Goal: Task Accomplishment & Management: Use online tool/utility

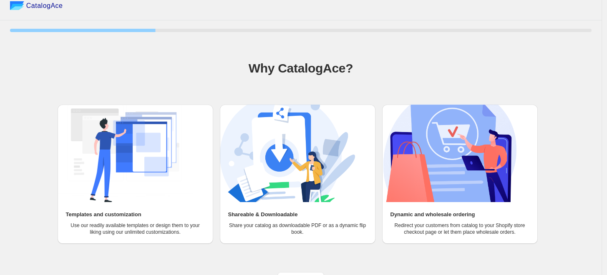
scroll to position [20, 0]
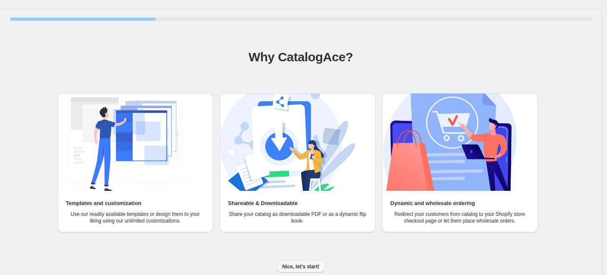
click at [303, 266] on span "Nice, let's start!" at bounding box center [300, 266] width 37 height 7
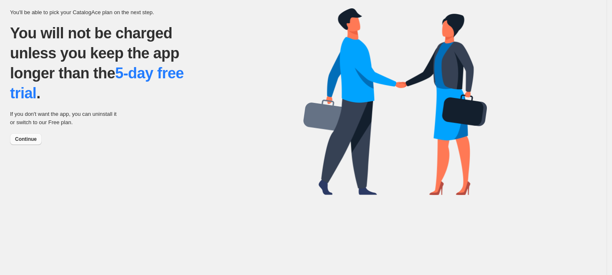
click at [20, 143] on button "Continue" at bounding box center [26, 139] width 32 height 12
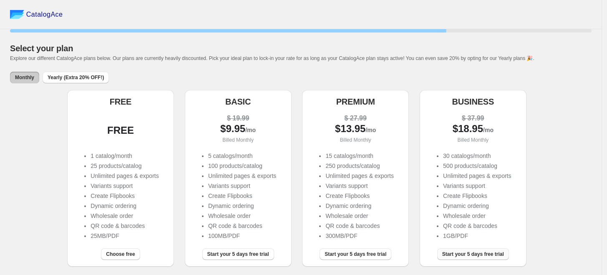
click at [479, 255] on span "Start your 5 days free trial" at bounding box center [473, 254] width 62 height 7
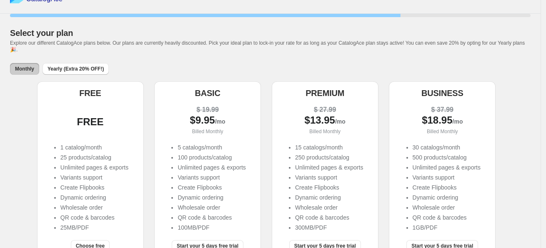
scroll to position [48, 0]
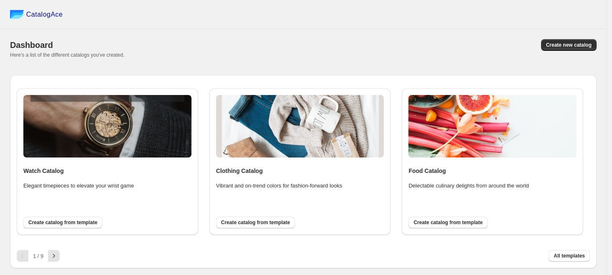
click at [470, 61] on div "Dashboard Create new catalog Here's a list of the different catalogs you've cre…" at bounding box center [303, 48] width 586 height 39
click at [58, 256] on icon "button" at bounding box center [54, 256] width 8 height 8
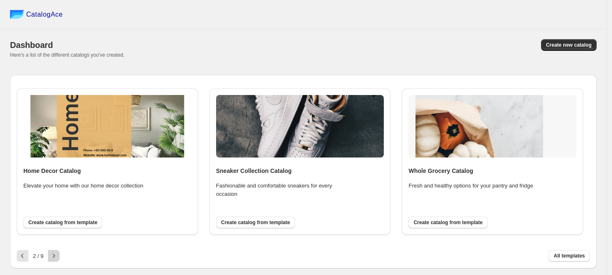
click at [58, 256] on icon "button" at bounding box center [54, 256] width 8 height 8
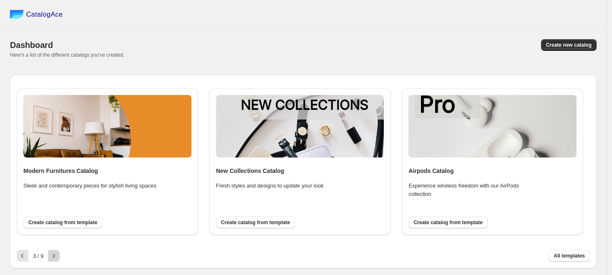
click at [58, 256] on icon "button" at bounding box center [54, 256] width 8 height 8
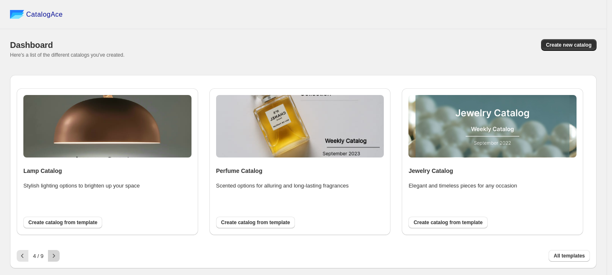
click at [58, 256] on icon "button" at bounding box center [54, 256] width 8 height 8
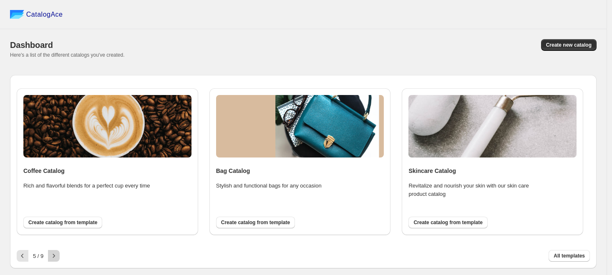
click at [58, 256] on icon "button" at bounding box center [54, 256] width 8 height 8
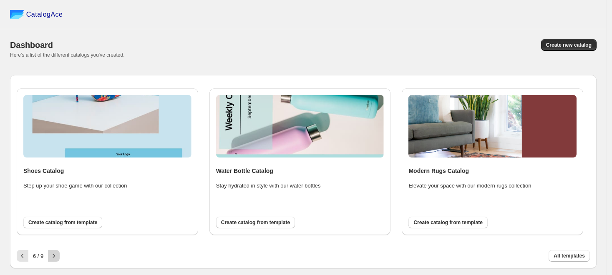
click at [58, 256] on icon "button" at bounding box center [54, 256] width 8 height 8
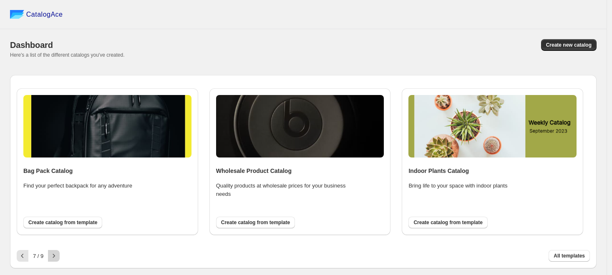
click at [58, 256] on icon "button" at bounding box center [54, 256] width 8 height 8
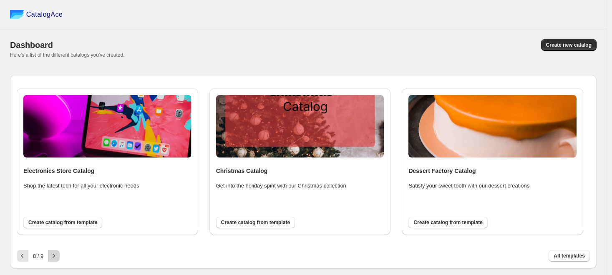
click at [58, 256] on icon "button" at bounding box center [54, 256] width 8 height 8
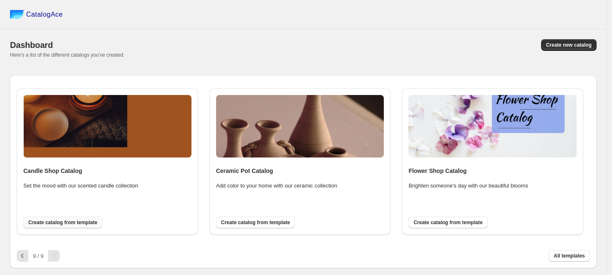
click at [65, 224] on span "Create catalog from template" at bounding box center [62, 222] width 69 height 7
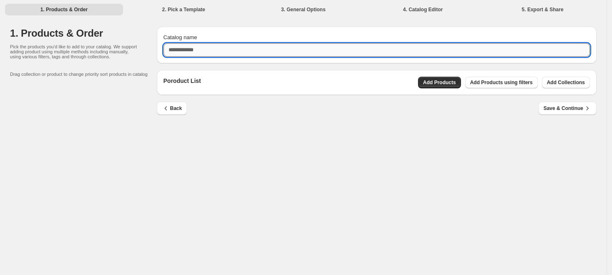
click at [249, 49] on input "Catalog name" at bounding box center [376, 49] width 426 height 13
type input "**********"
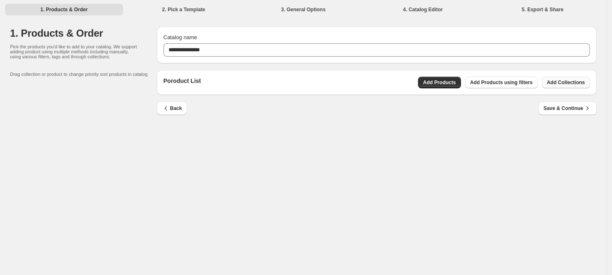
click at [557, 82] on span "Add Collections" at bounding box center [566, 82] width 38 height 7
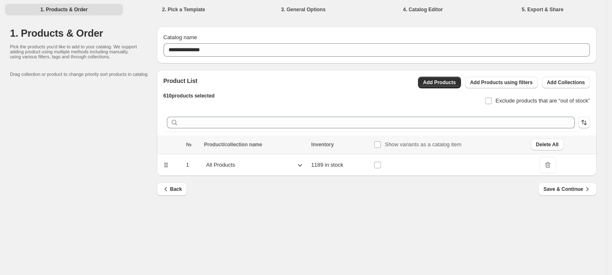
click at [299, 166] on icon at bounding box center [300, 165] width 4 height 3
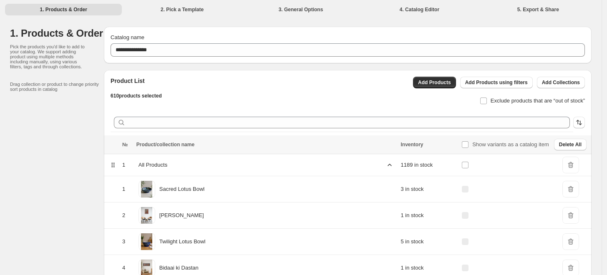
click at [385, 163] on icon at bounding box center [389, 165] width 8 height 8
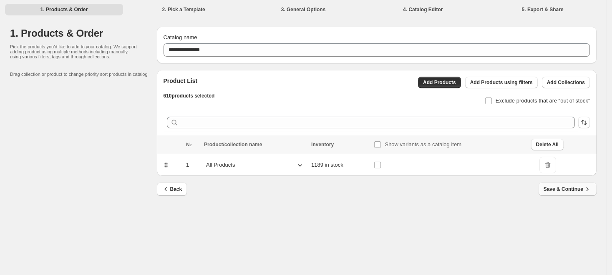
click at [569, 189] on span "Save & Continue" at bounding box center [567, 189] width 48 height 8
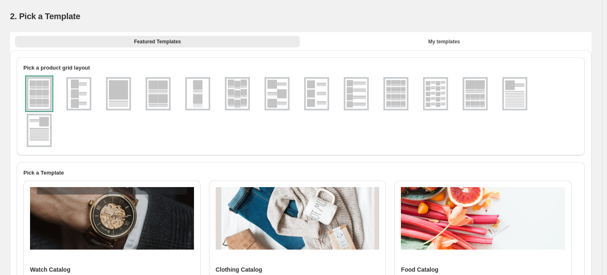
scroll to position [23, 0]
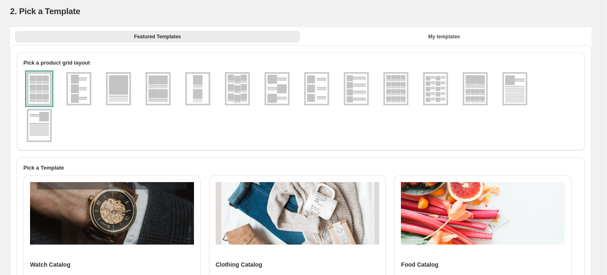
click at [279, 92] on img at bounding box center [277, 89] width 22 height 30
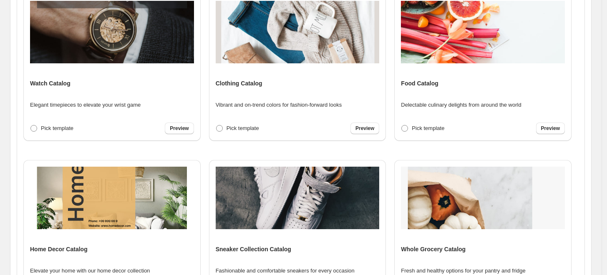
scroll to position [309, 0]
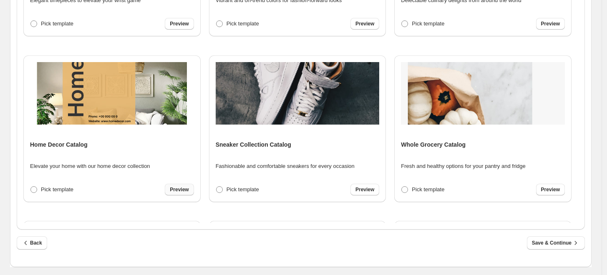
click at [185, 186] on link "Preview" at bounding box center [179, 190] width 29 height 12
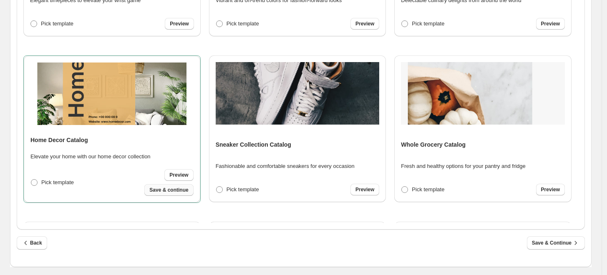
click at [172, 187] on span "Save & continue" at bounding box center [168, 190] width 39 height 7
select select "**********"
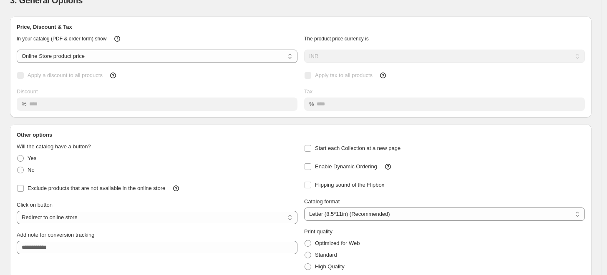
scroll to position [0, 0]
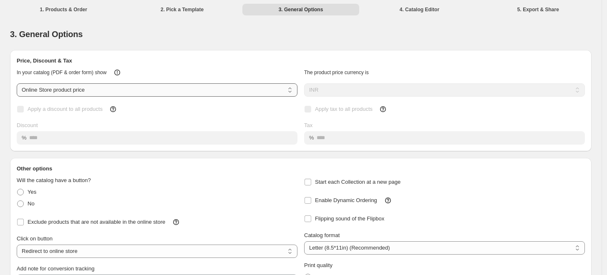
click at [158, 85] on select "**********" at bounding box center [157, 89] width 281 height 13
click at [17, 83] on select "**********" at bounding box center [157, 89] width 281 height 13
click at [90, 252] on select "**********" at bounding box center [157, 251] width 281 height 13
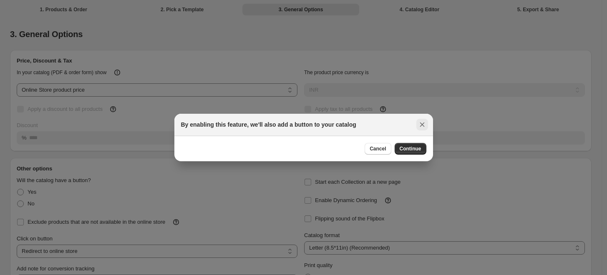
click at [421, 125] on icon ":rma:" at bounding box center [421, 125] width 5 height 5
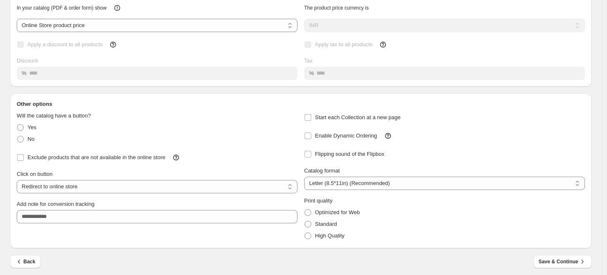
scroll to position [65, 0]
click at [311, 235] on span at bounding box center [307, 236] width 7 height 7
click at [62, 188] on select "**********" at bounding box center [157, 186] width 281 height 13
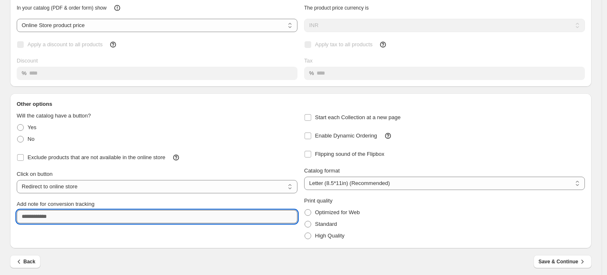
click at [57, 218] on input "Add note for conversion tracking" at bounding box center [157, 216] width 281 height 13
click at [57, 217] on input "Add note for conversion tracking" at bounding box center [157, 216] width 281 height 13
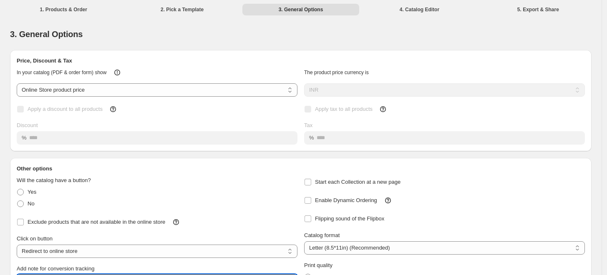
scroll to position [68, 0]
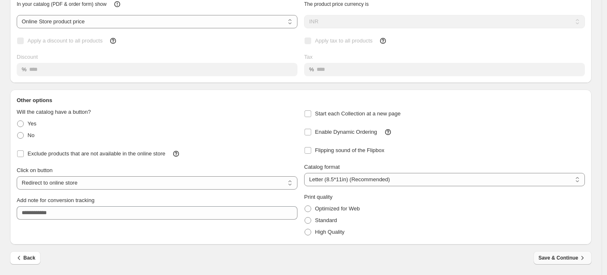
click at [557, 261] on span "Save & Continue" at bounding box center [562, 258] width 48 height 8
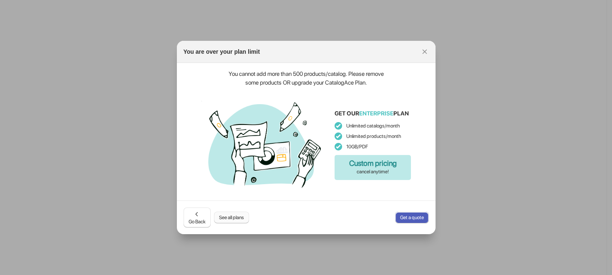
click at [234, 218] on span "See all plans" at bounding box center [231, 217] width 25 height 7
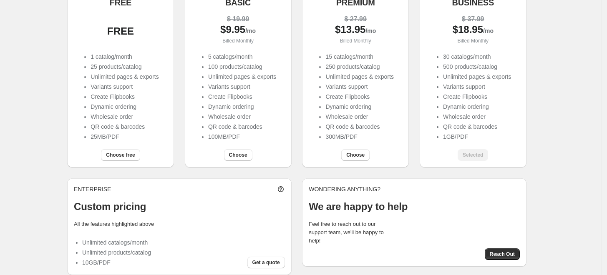
scroll to position [107, 0]
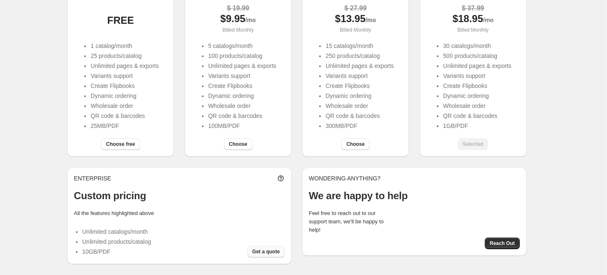
click at [263, 252] on span "Get a quote" at bounding box center [266, 251] width 28 height 7
click at [478, 143] on div "Selected" at bounding box center [472, 144] width 30 height 12
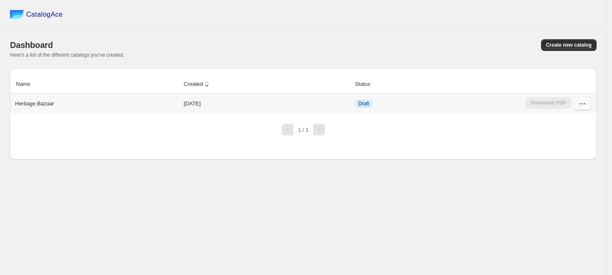
click at [580, 105] on icon "button" at bounding box center [582, 104] width 8 height 8
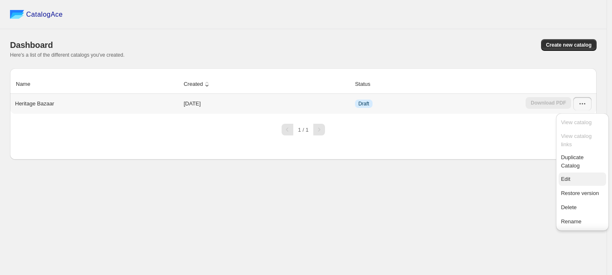
click at [570, 179] on span "Edit" at bounding box center [582, 179] width 43 height 8
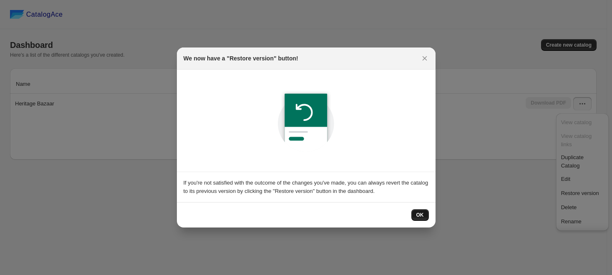
click at [415, 213] on button "OK" at bounding box center [420, 215] width 18 height 12
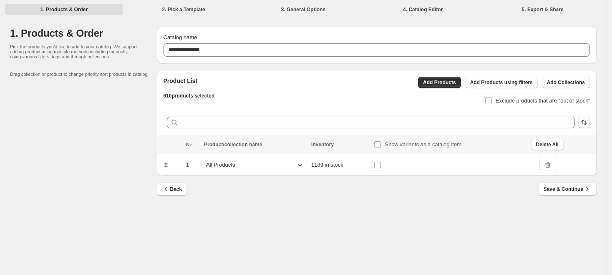
click at [297, 168] on icon at bounding box center [300, 165] width 8 height 8
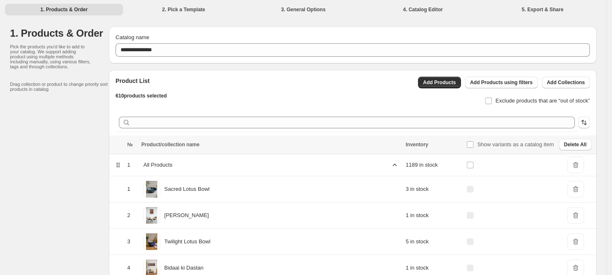
click at [298, 166] on div "All Products" at bounding box center [270, 165] width 259 height 13
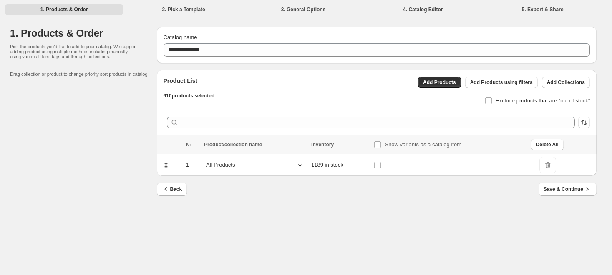
click at [298, 166] on icon at bounding box center [300, 165] width 8 height 8
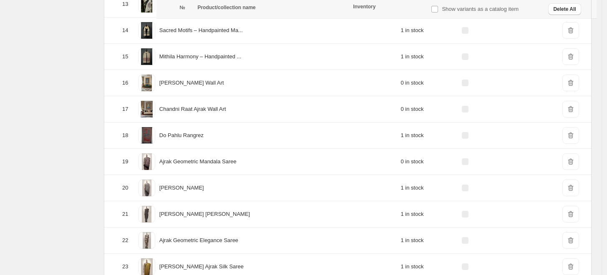
scroll to position [519, 0]
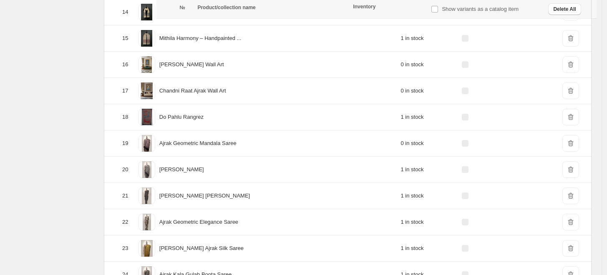
click at [566, 88] on span "DeleteIcon" at bounding box center [570, 91] width 17 height 17
click at [566, 90] on span "DeleteIcon" at bounding box center [570, 91] width 17 height 17
click at [565, 60] on span "DeleteIcon" at bounding box center [570, 64] width 17 height 17
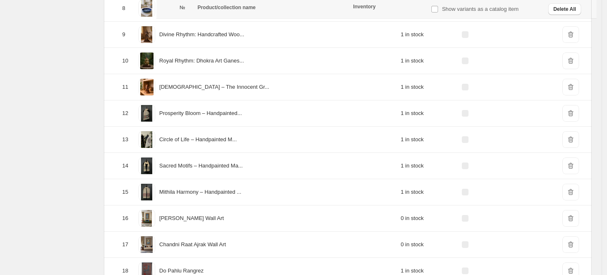
scroll to position [387, 0]
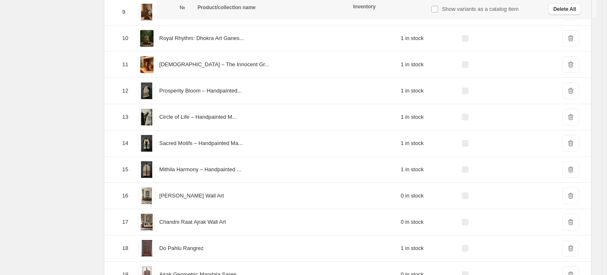
click at [565, 191] on span "DeleteIcon" at bounding box center [570, 196] width 17 height 17
click at [560, 12] on span "Delete All" at bounding box center [564, 9] width 23 height 7
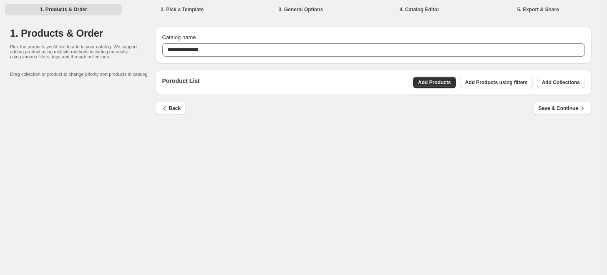
scroll to position [0, 0]
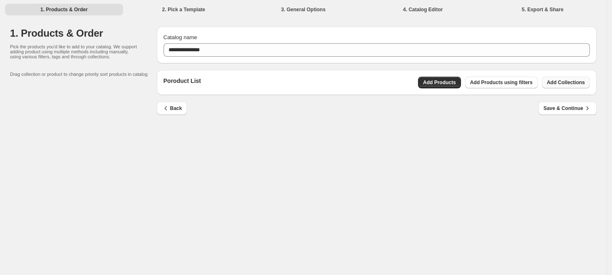
click at [566, 84] on span "Add Collections" at bounding box center [566, 82] width 38 height 7
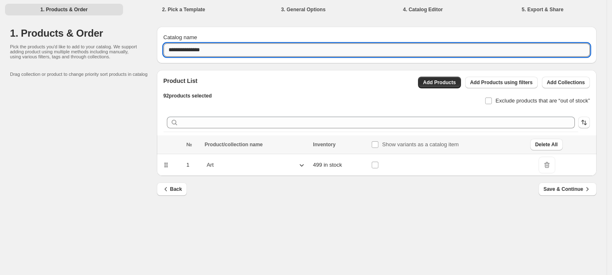
click at [250, 50] on input "**********" at bounding box center [376, 49] width 426 height 13
type input "**********"
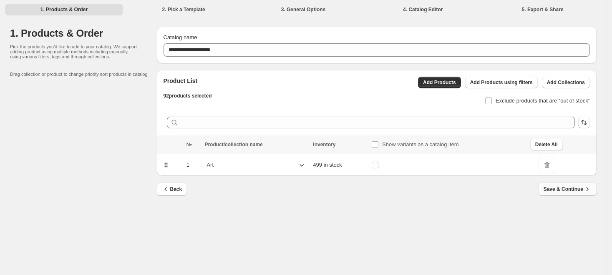
click at [561, 187] on span "Save & Continue" at bounding box center [567, 189] width 48 height 8
click at [512, 195] on div "Back Save & Continue" at bounding box center [373, 186] width 446 height 20
click at [456, 83] on span "Add Products" at bounding box center [439, 82] width 33 height 7
click at [547, 165] on span "DeleteIcon" at bounding box center [547, 165] width 17 height 17
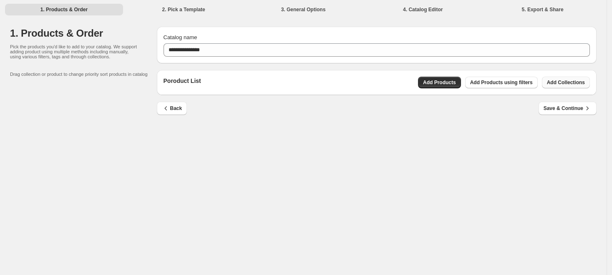
click at [569, 80] on span "Add Collections" at bounding box center [566, 82] width 38 height 7
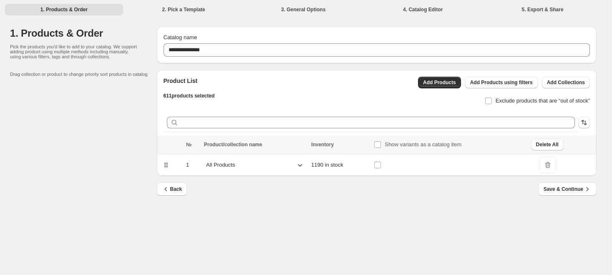
click at [296, 166] on icon at bounding box center [300, 165] width 8 height 8
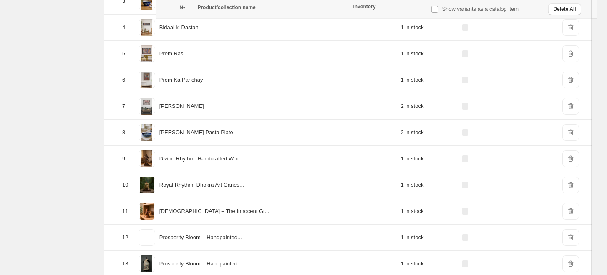
scroll to position [482, 0]
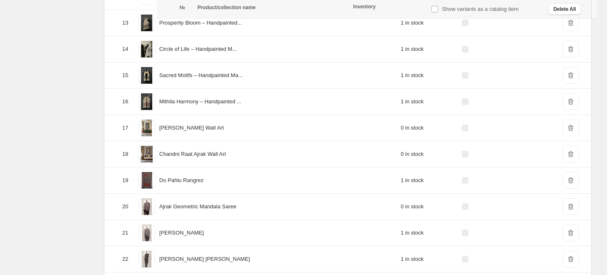
click at [567, 125] on span "DeleteIcon" at bounding box center [570, 128] width 17 height 17
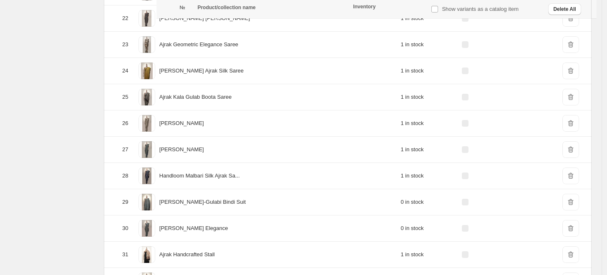
scroll to position [0, 0]
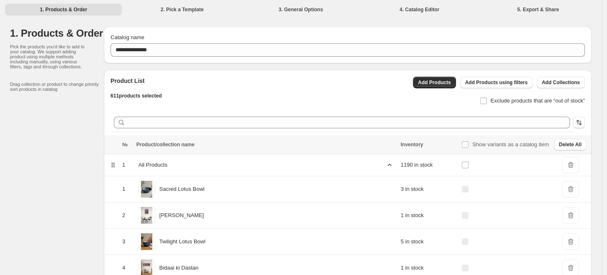
click at [385, 164] on icon at bounding box center [389, 165] width 8 height 8
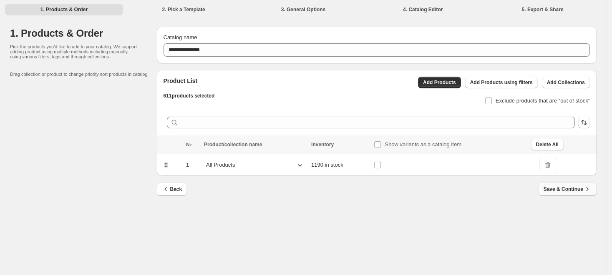
click at [547, 193] on span "Save & Continue" at bounding box center [567, 189] width 48 height 8
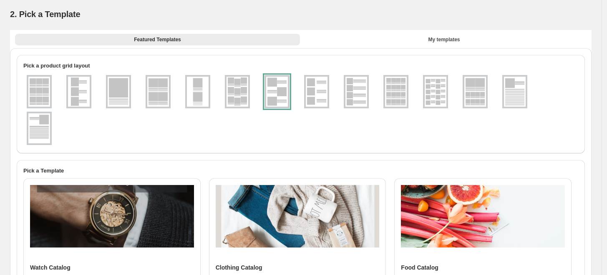
scroll to position [22, 0]
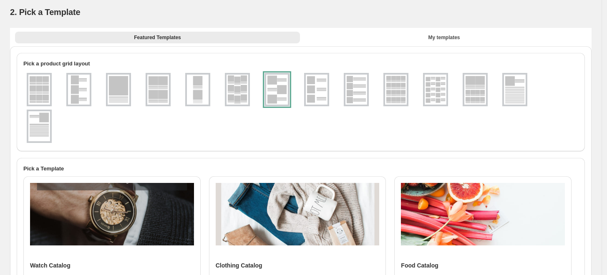
click at [454, 43] on div "Featured Templates My templates Featured Templates My templates" at bounding box center [300, 37] width 581 height 18
click at [228, 37] on button "Featured Templates" at bounding box center [157, 38] width 285 height 12
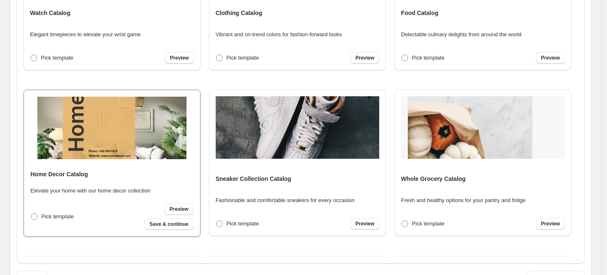
scroll to position [273, 0]
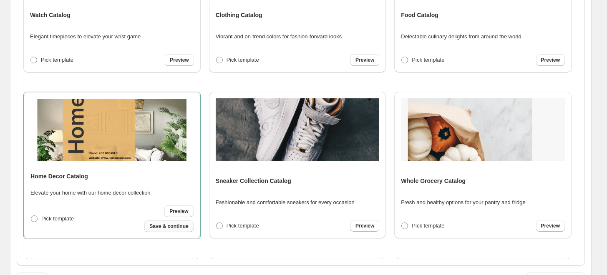
click at [173, 226] on span "Save & continue" at bounding box center [168, 226] width 39 height 7
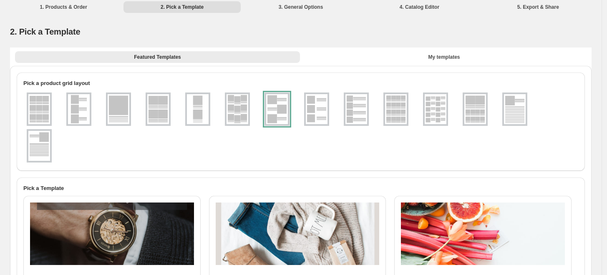
select select "**********"
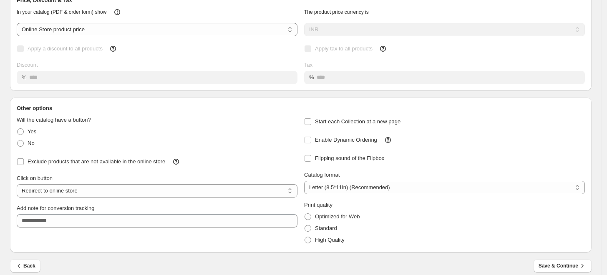
scroll to position [68, 0]
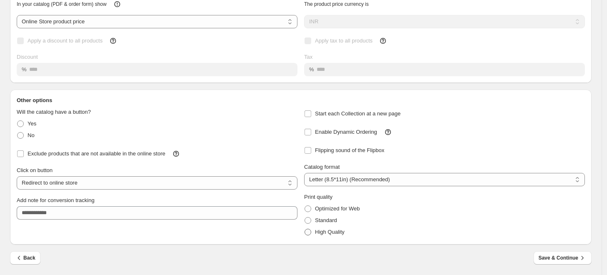
click at [315, 230] on label "High Quality" at bounding box center [324, 232] width 40 height 12
click at [549, 254] on span "Save & Continue" at bounding box center [562, 258] width 48 height 8
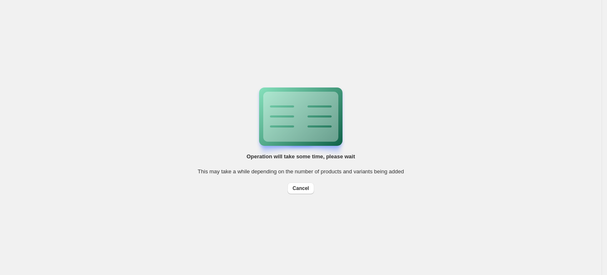
scroll to position [0, 0]
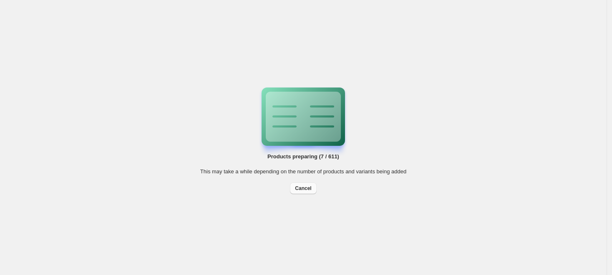
click at [303, 191] on span "Cancel" at bounding box center [303, 188] width 16 height 7
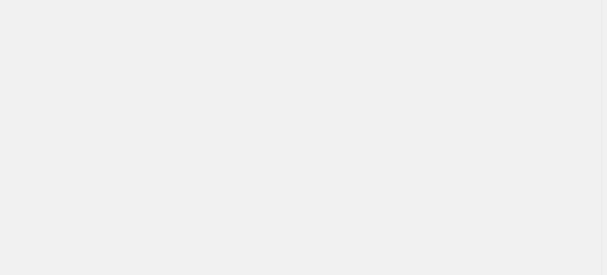
select select "**********"
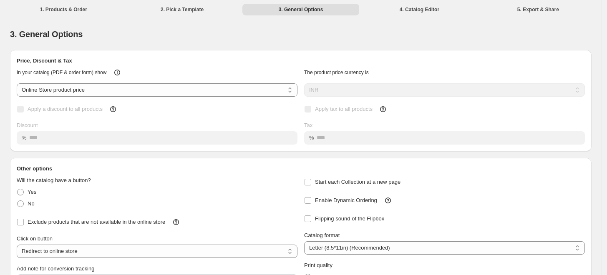
click at [64, 13] on li "1. Products & Order" at bounding box center [63, 9] width 117 height 12
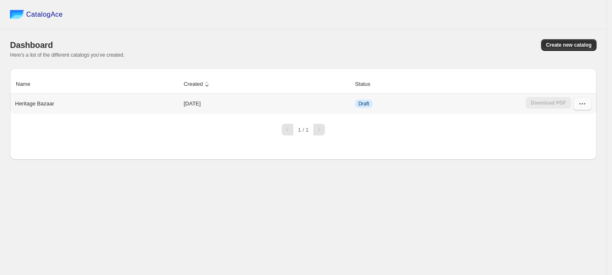
click at [578, 108] on icon "button" at bounding box center [582, 104] width 8 height 8
click at [569, 214] on ul "View catalog View catalog links Duplicate Catalog Edit Restore version Delete R…" at bounding box center [582, 183] width 48 height 134
click at [569, 210] on span "Delete" at bounding box center [569, 207] width 16 height 6
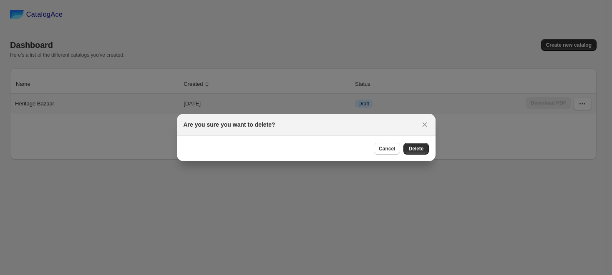
click at [416, 156] on div "Cancel Delete" at bounding box center [306, 148] width 258 height 25
click at [414, 149] on span "Delete" at bounding box center [415, 148] width 15 height 7
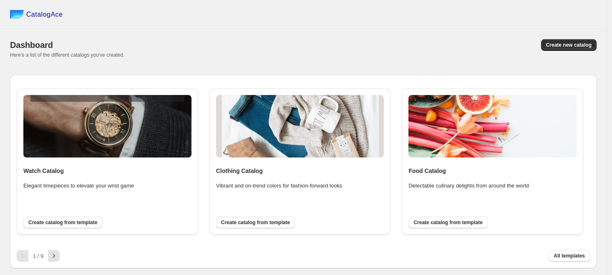
click at [564, 45] on span "Create new catalog" at bounding box center [568, 45] width 45 height 7
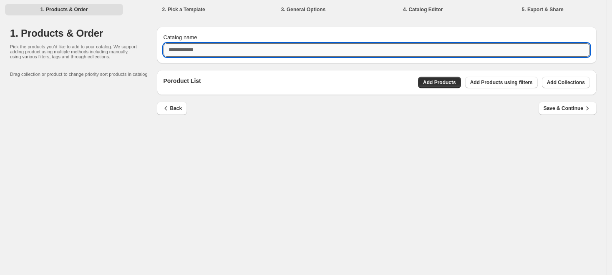
click at [222, 46] on input "Catalog name" at bounding box center [376, 49] width 426 height 13
type input "****"
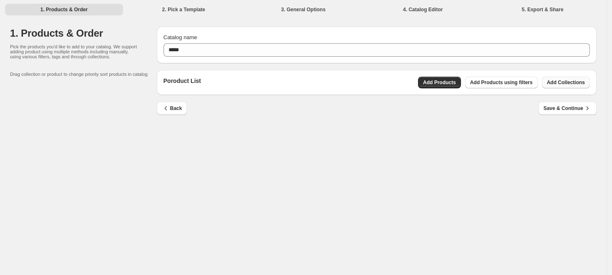
click at [547, 85] on button "Add Collections" at bounding box center [566, 83] width 48 height 12
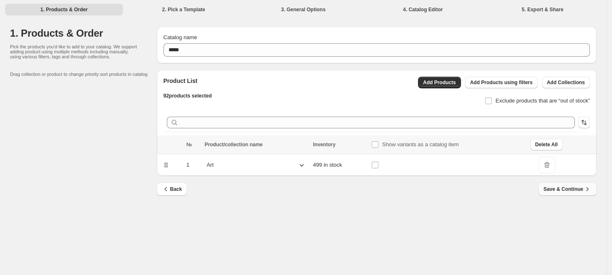
click at [560, 190] on span "Save & Continue" at bounding box center [567, 189] width 48 height 8
click at [560, 190] on div "Save & Continue" at bounding box center [567, 189] width 58 height 13
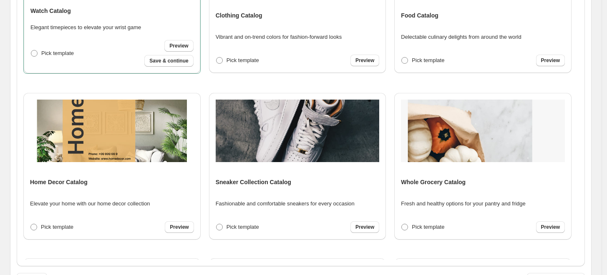
scroll to position [291, 0]
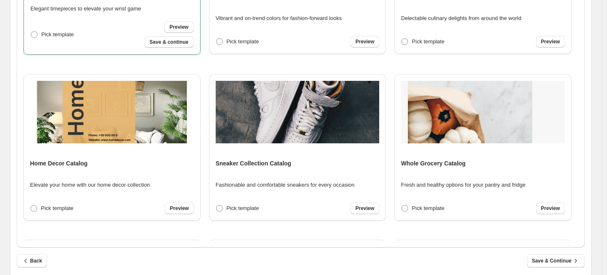
click at [32, 209] on span at bounding box center [33, 208] width 7 height 7
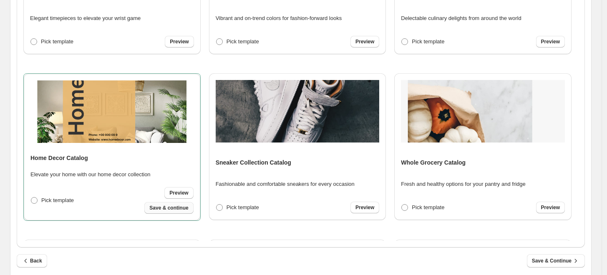
click at [165, 209] on span "Save & continue" at bounding box center [168, 208] width 39 height 7
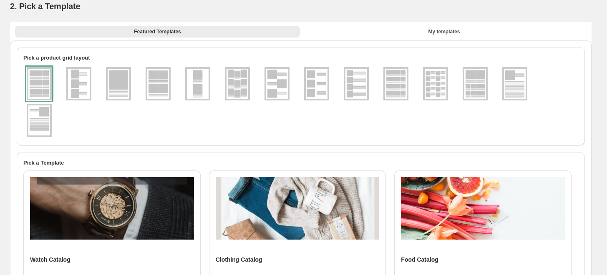
select select "**********"
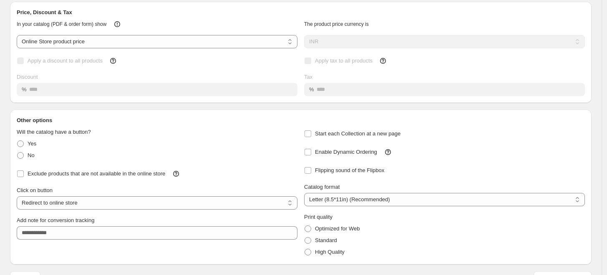
scroll to position [68, 0]
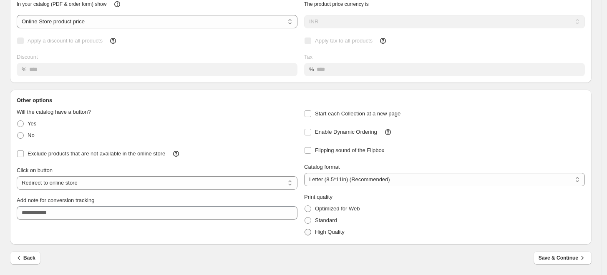
click at [327, 232] on span "High Quality" at bounding box center [330, 232] width 30 height 6
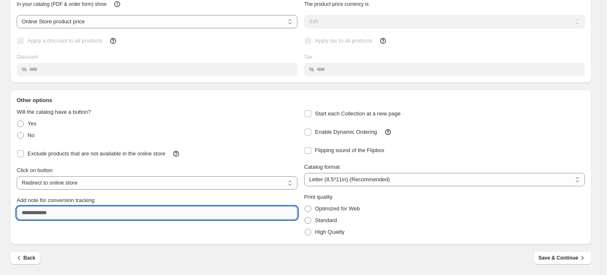
click at [60, 218] on input "Add note for conversion tracking" at bounding box center [157, 212] width 281 height 13
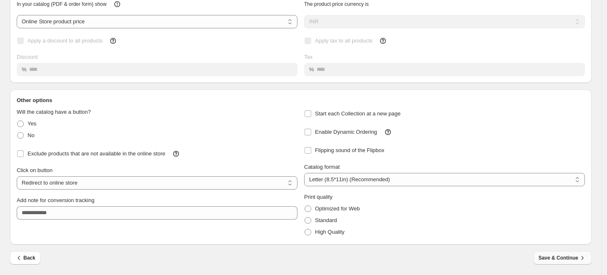
click at [558, 258] on span "Save & Continue" at bounding box center [562, 258] width 48 height 8
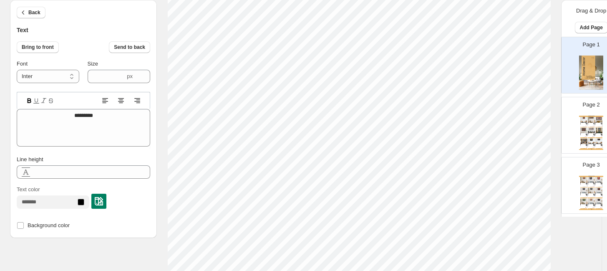
scroll to position [99, 0]
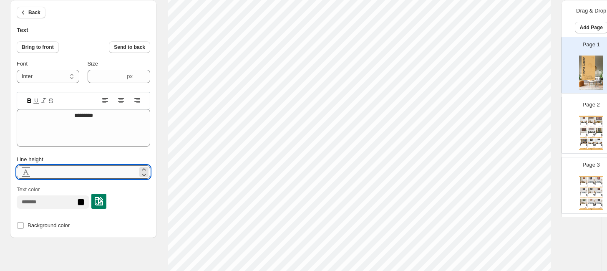
click at [75, 173] on input "*" at bounding box center [85, 171] width 105 height 13
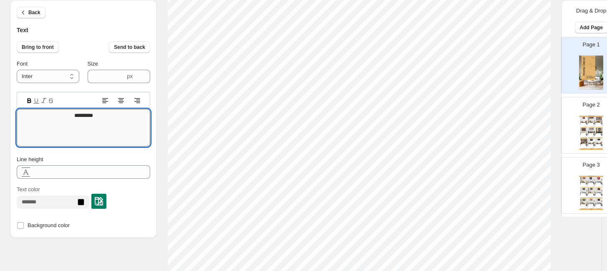
click at [85, 116] on textarea "*********" at bounding box center [83, 128] width 133 height 38
drag, startPoint x: 85, startPoint y: 116, endPoint x: 63, endPoint y: 121, distance: 22.2
click at [63, 121] on textarea "Text editor" at bounding box center [83, 128] width 133 height 38
type textarea "*"
